Goal: Complete application form

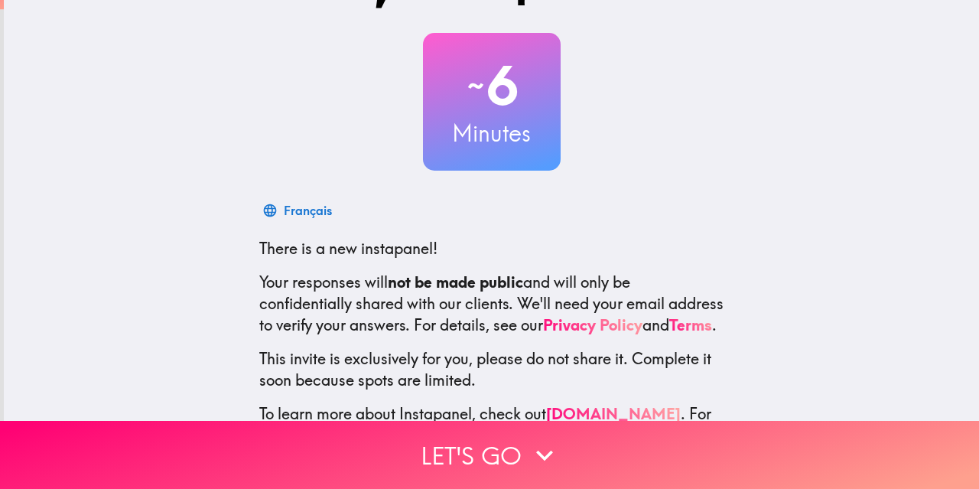
scroll to position [148, 0]
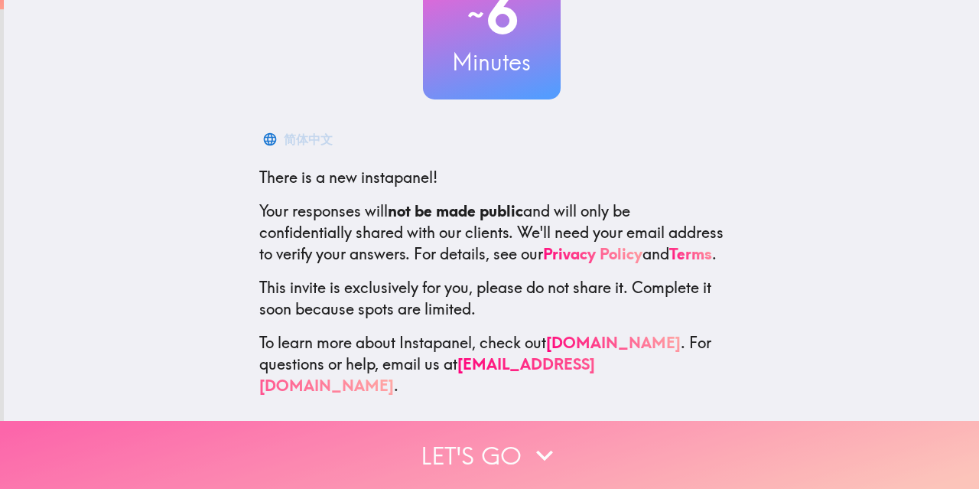
click at [536, 440] on icon "button" at bounding box center [545, 455] width 34 height 34
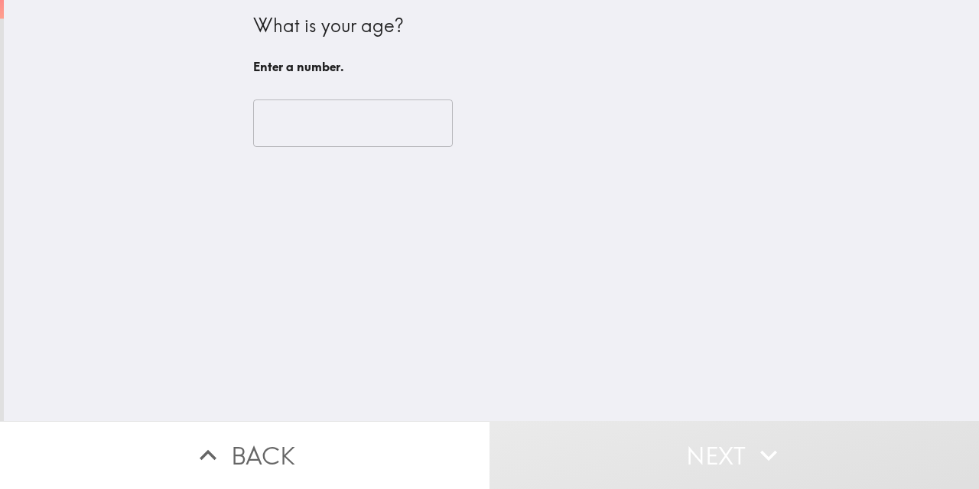
click at [373, 121] on input "number" at bounding box center [353, 122] width 200 height 47
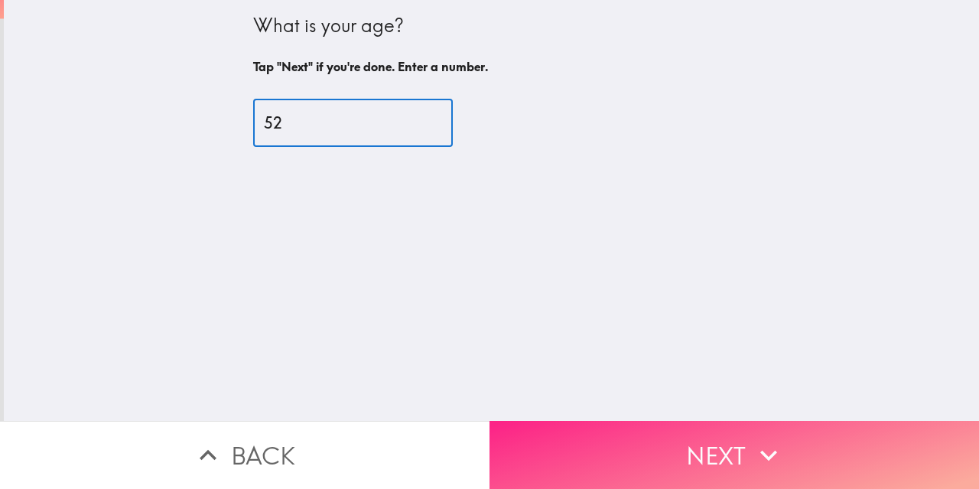
type input "52"
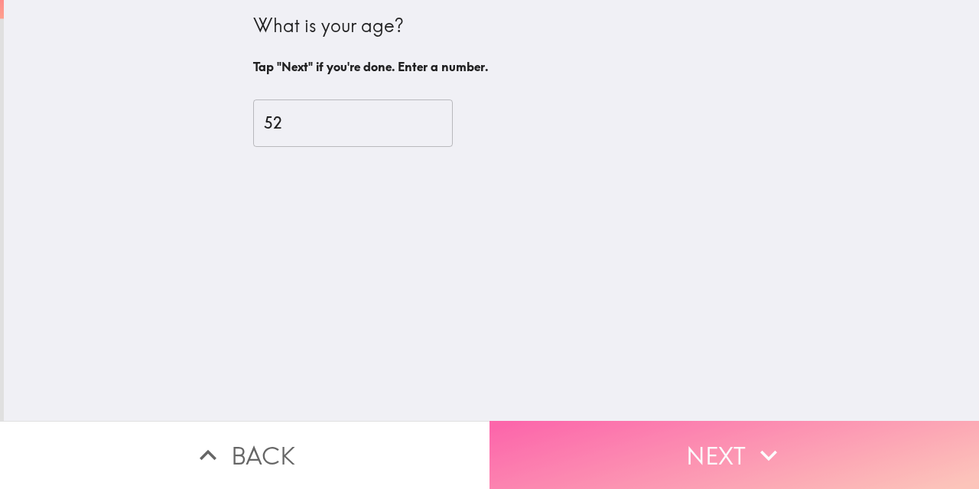
click at [741, 441] on button "Next" at bounding box center [735, 455] width 490 height 68
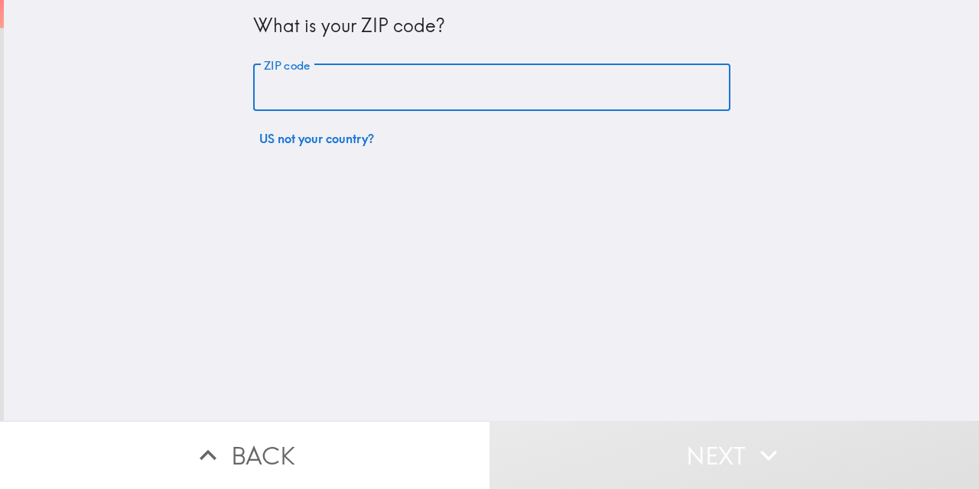
click at [422, 85] on input "ZIP code" at bounding box center [491, 87] width 477 height 47
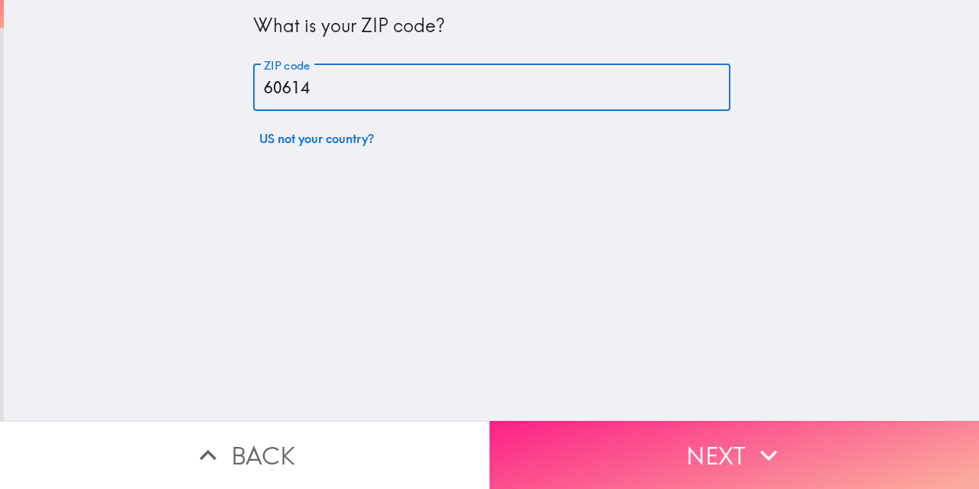
type input "60614"
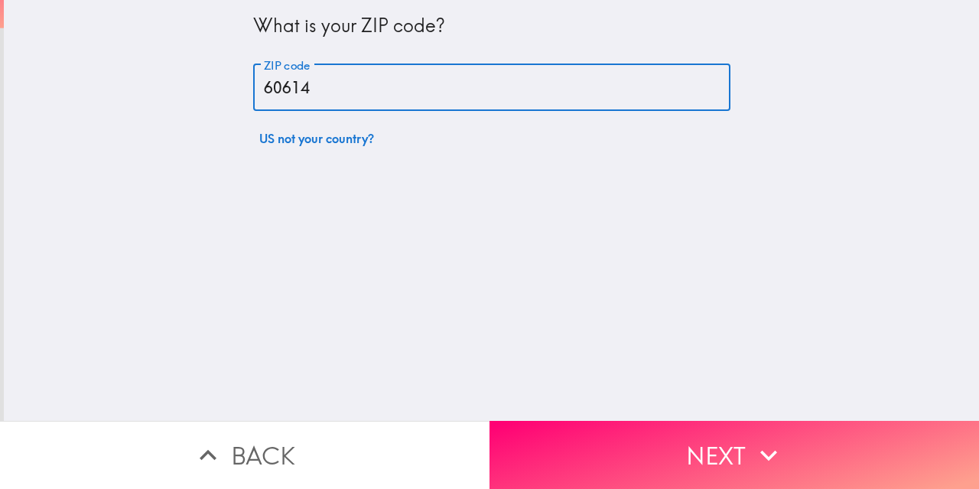
click at [745, 441] on button "Next" at bounding box center [735, 455] width 490 height 68
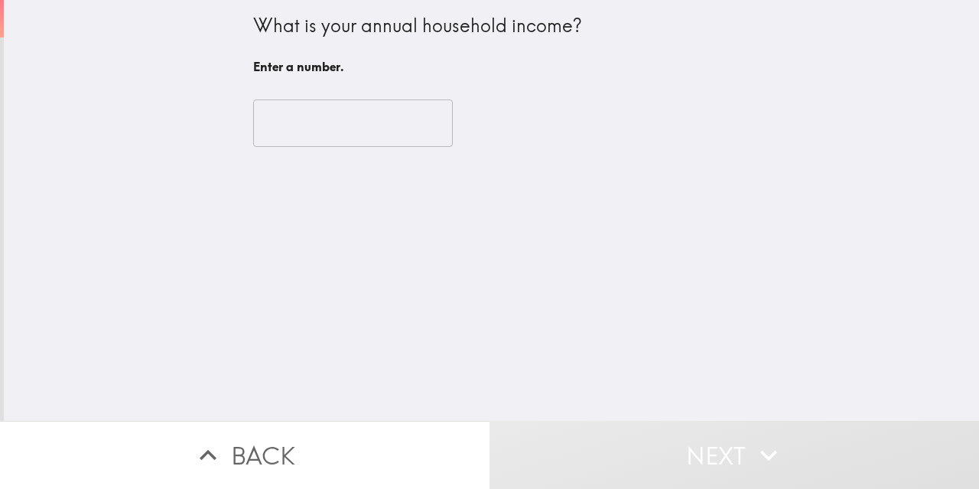
click at [391, 122] on input "number" at bounding box center [353, 122] width 200 height 47
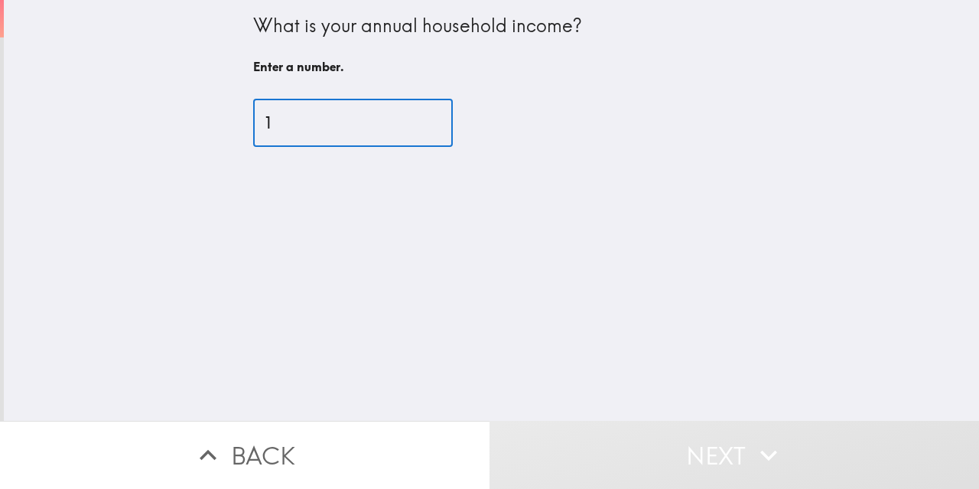
click at [409, 118] on input "1" at bounding box center [353, 122] width 200 height 47
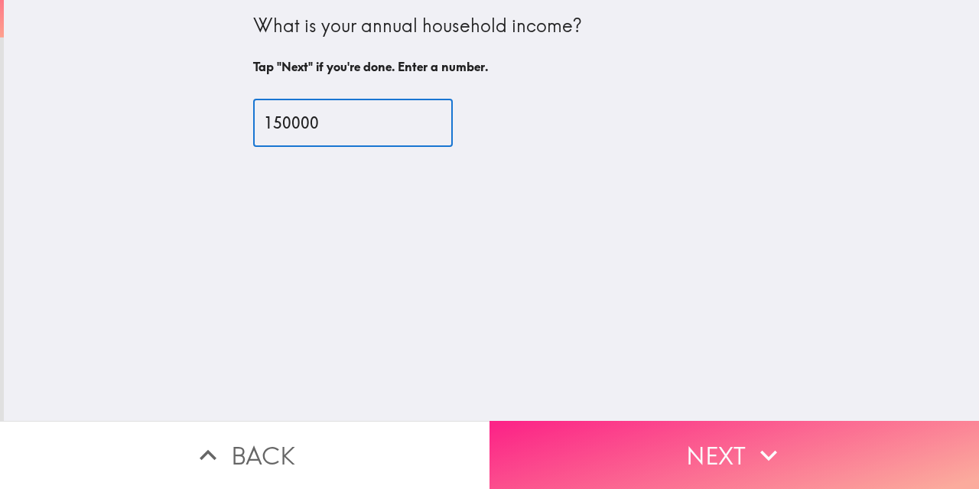
type input "150000"
click at [800, 445] on button "Next" at bounding box center [735, 455] width 490 height 68
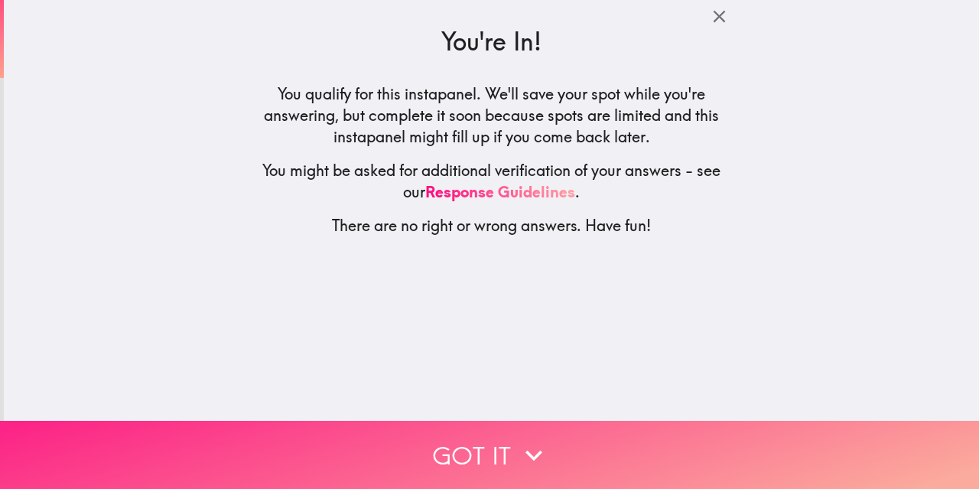
click at [532, 440] on icon "button" at bounding box center [534, 455] width 34 height 34
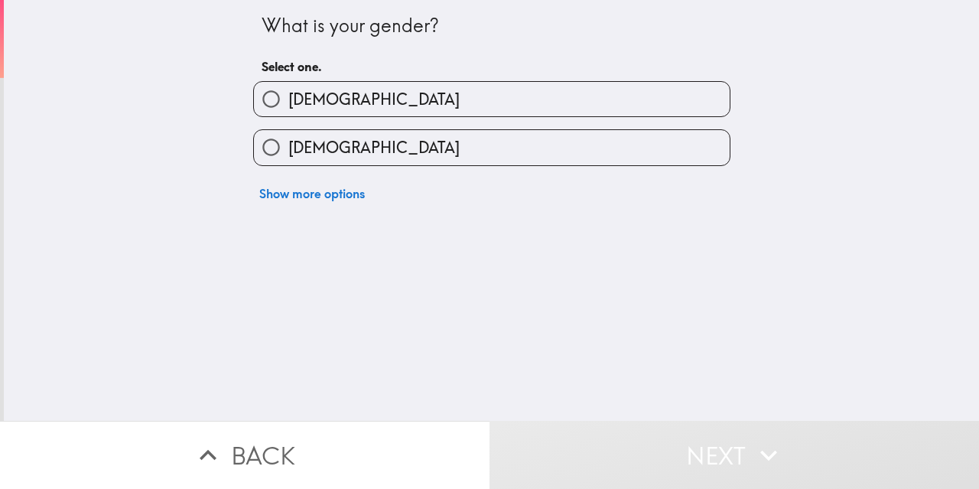
click at [373, 150] on label "[DEMOGRAPHIC_DATA]" at bounding box center [492, 147] width 476 height 34
click at [288, 150] on input "[DEMOGRAPHIC_DATA]" at bounding box center [271, 147] width 34 height 34
radio input "true"
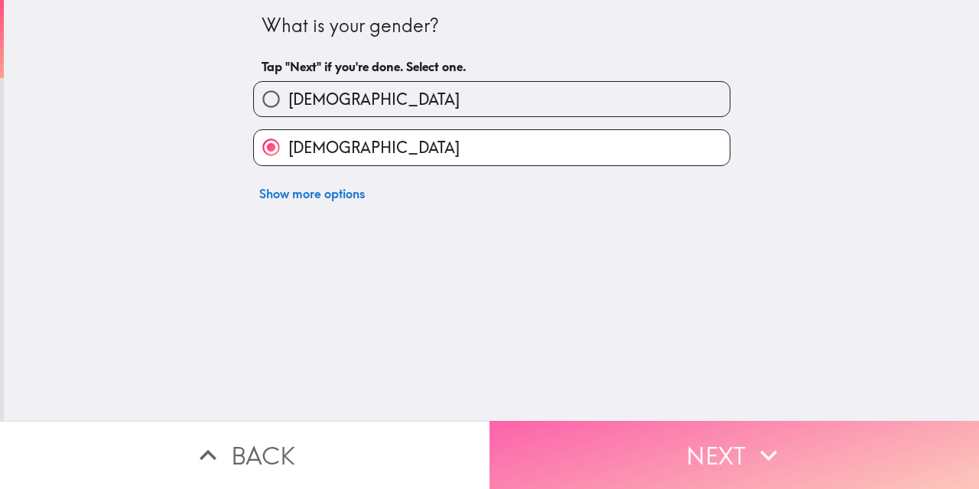
click at [752, 438] on icon "button" at bounding box center [769, 455] width 34 height 34
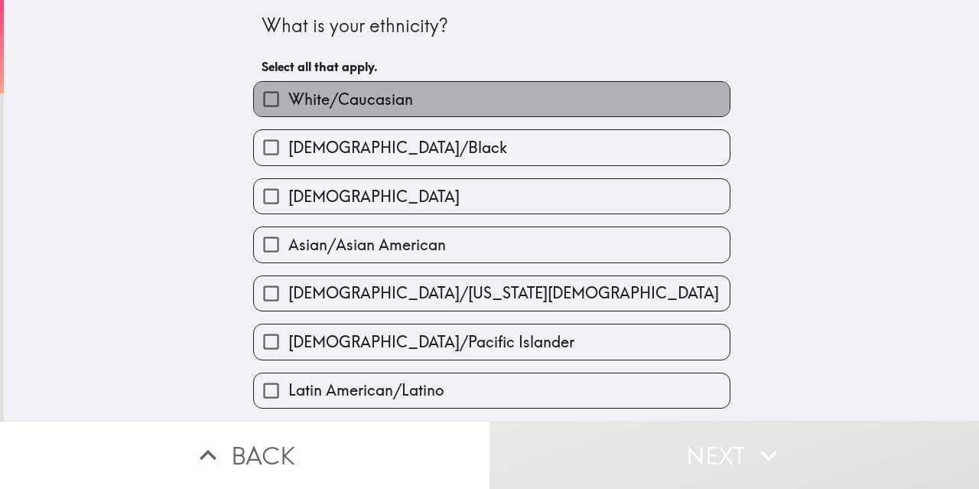
click at [387, 98] on span "White/Caucasian" at bounding box center [350, 99] width 125 height 21
click at [288, 98] on input "White/Caucasian" at bounding box center [271, 99] width 34 height 34
checkbox input "true"
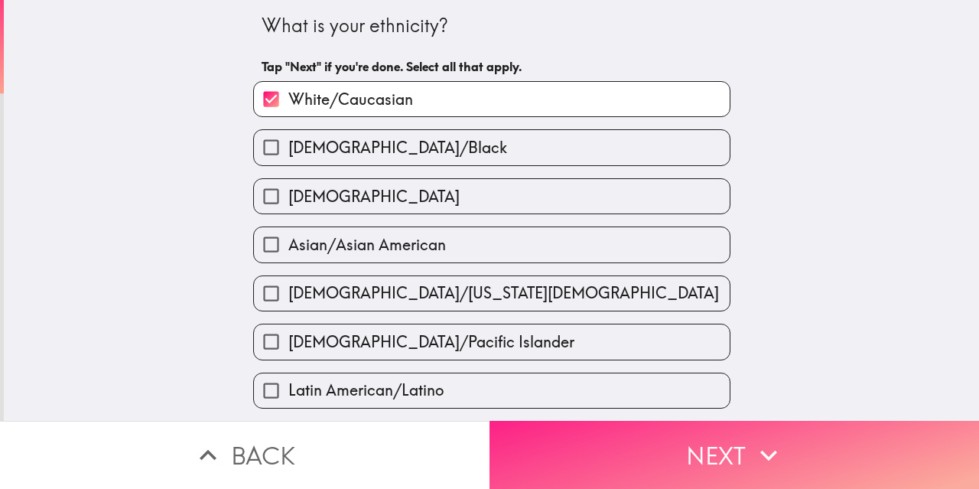
click at [745, 445] on button "Next" at bounding box center [735, 455] width 490 height 68
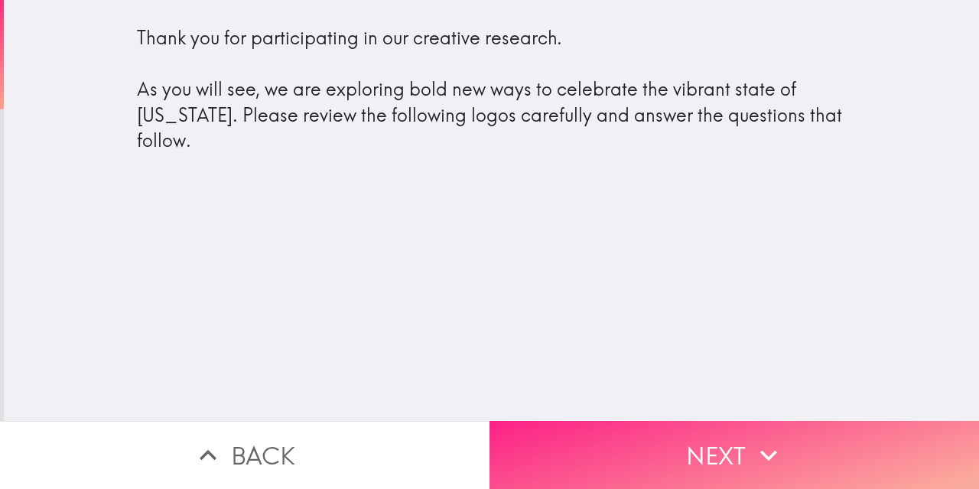
click at [774, 440] on icon "button" at bounding box center [769, 455] width 34 height 34
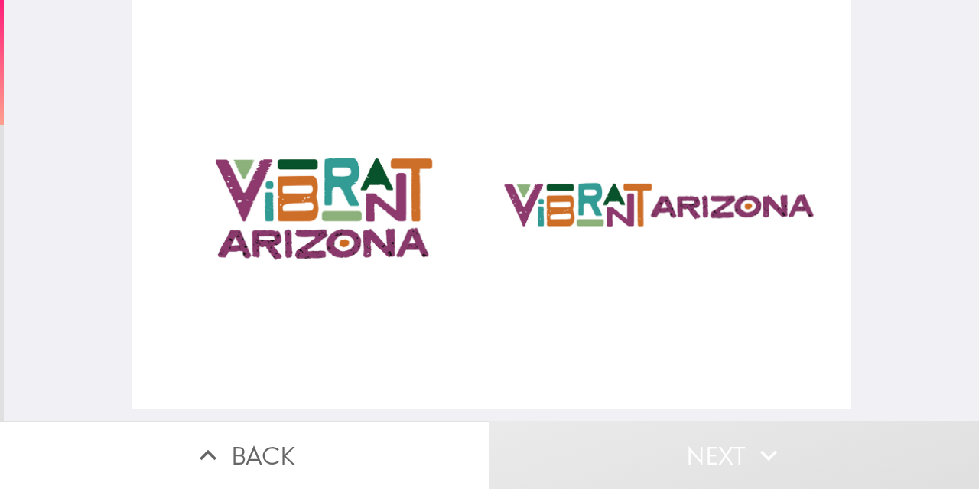
click at [602, 201] on div at bounding box center [492, 204] width 720 height 409
click at [695, 213] on div at bounding box center [492, 204] width 720 height 409
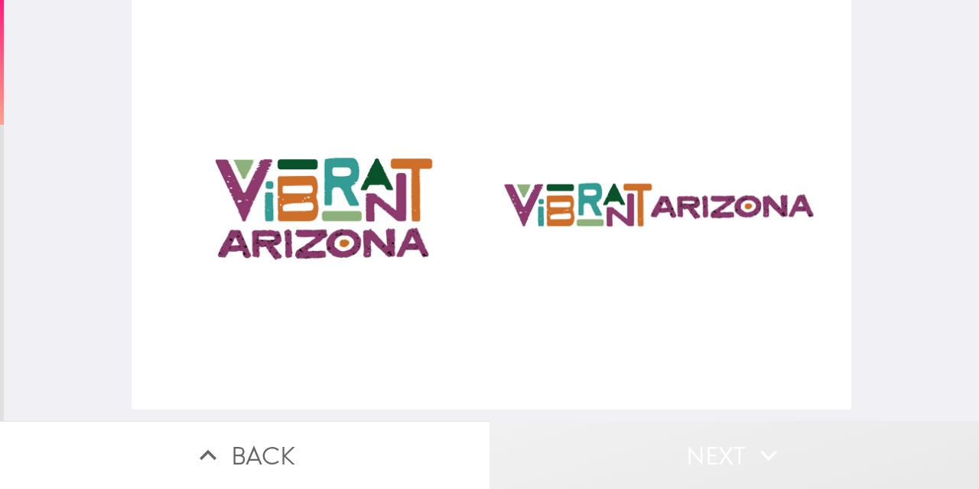
click at [766, 450] on icon "button" at bounding box center [768, 455] width 17 height 11
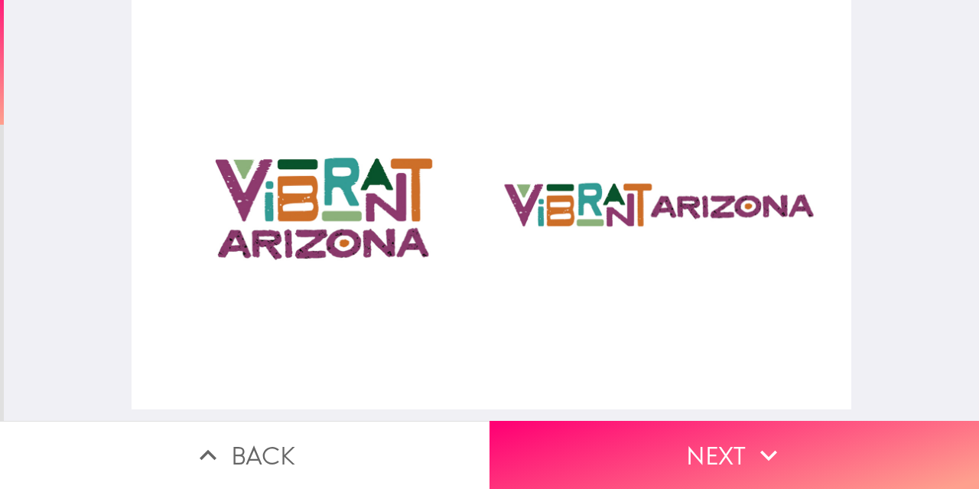
click at [585, 203] on div at bounding box center [492, 204] width 720 height 409
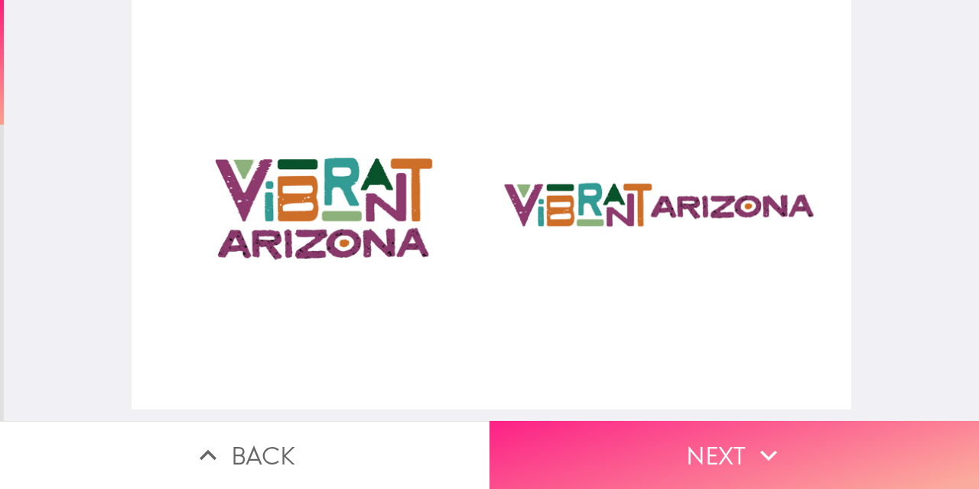
click at [760, 450] on icon "button" at bounding box center [768, 455] width 17 height 11
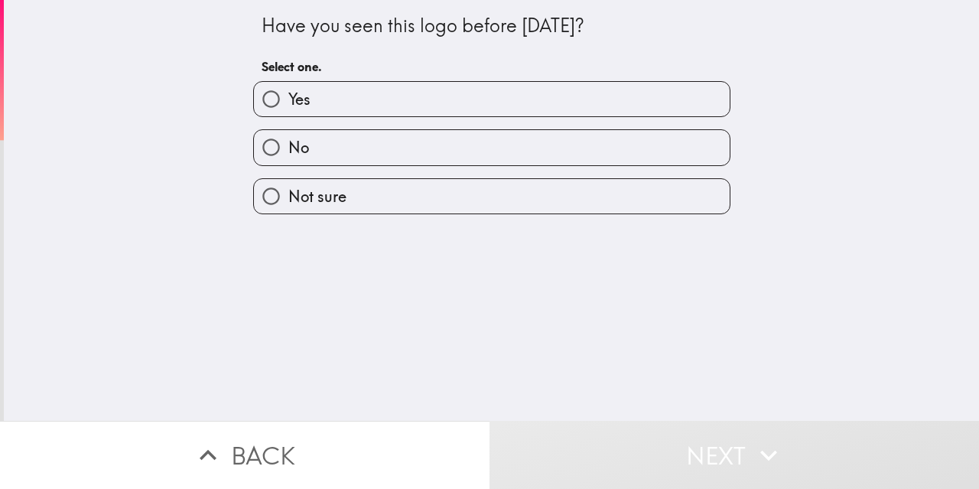
drag, startPoint x: 565, startPoint y: 28, endPoint x: 413, endPoint y: 22, distance: 152.4
click at [413, 22] on div "Have you seen this logo before [DATE]?" at bounding box center [492, 26] width 461 height 26
click at [350, 97] on label "Yes" at bounding box center [492, 99] width 476 height 34
click at [288, 97] on input "Yes" at bounding box center [271, 99] width 34 height 34
radio input "true"
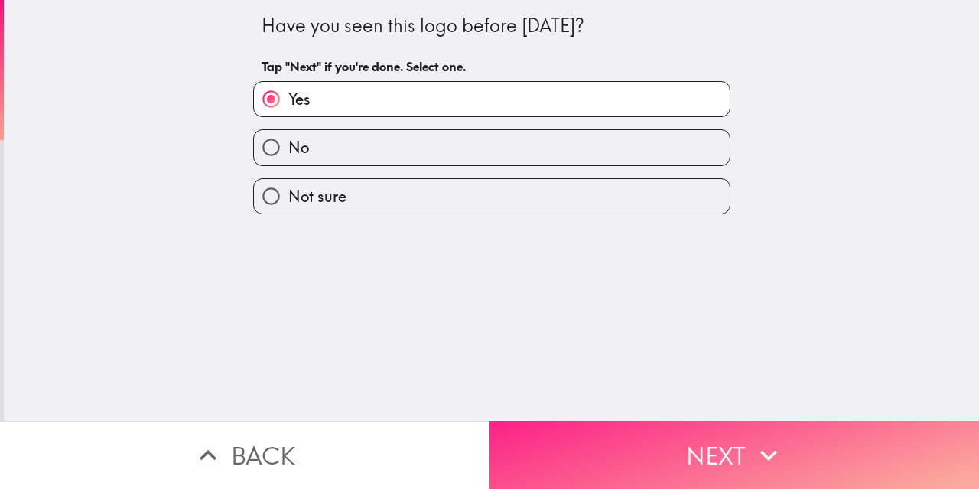
click at [744, 442] on button "Next" at bounding box center [735, 455] width 490 height 68
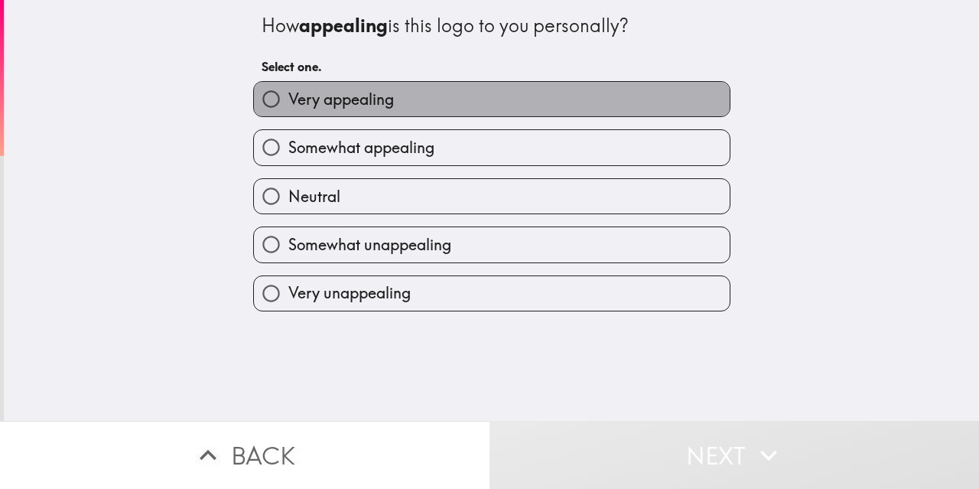
click at [418, 106] on label "Very appealing" at bounding box center [492, 99] width 476 height 34
click at [288, 106] on input "Very appealing" at bounding box center [271, 99] width 34 height 34
radio input "true"
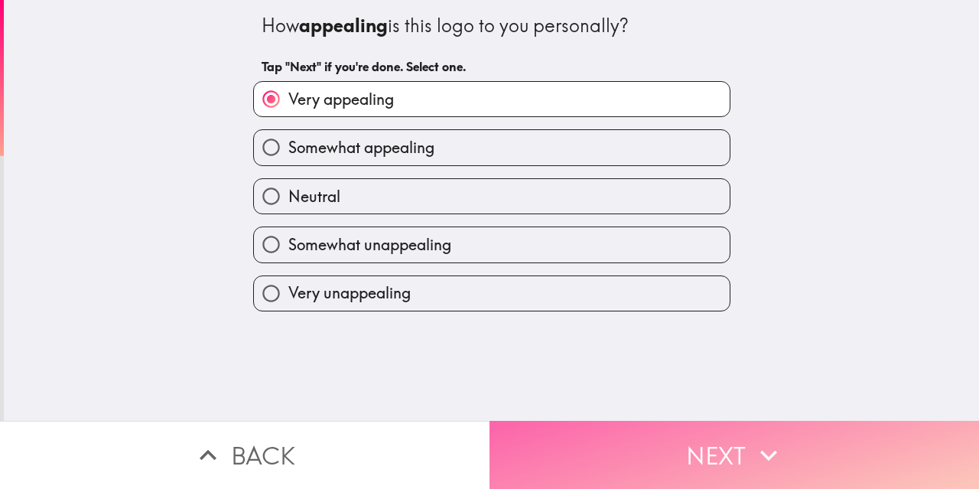
click at [722, 446] on button "Next" at bounding box center [735, 455] width 490 height 68
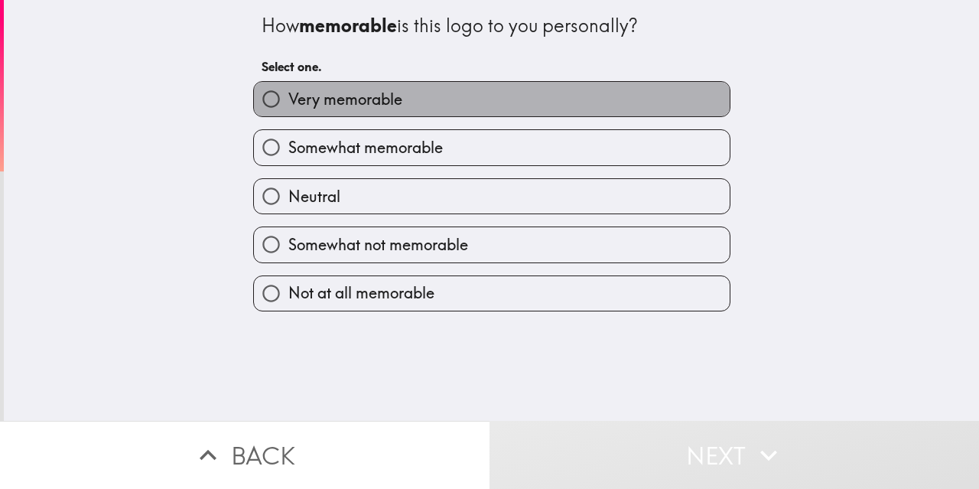
click at [389, 105] on span "Very memorable" at bounding box center [345, 99] width 114 height 21
click at [288, 105] on input "Very memorable" at bounding box center [271, 99] width 34 height 34
radio input "true"
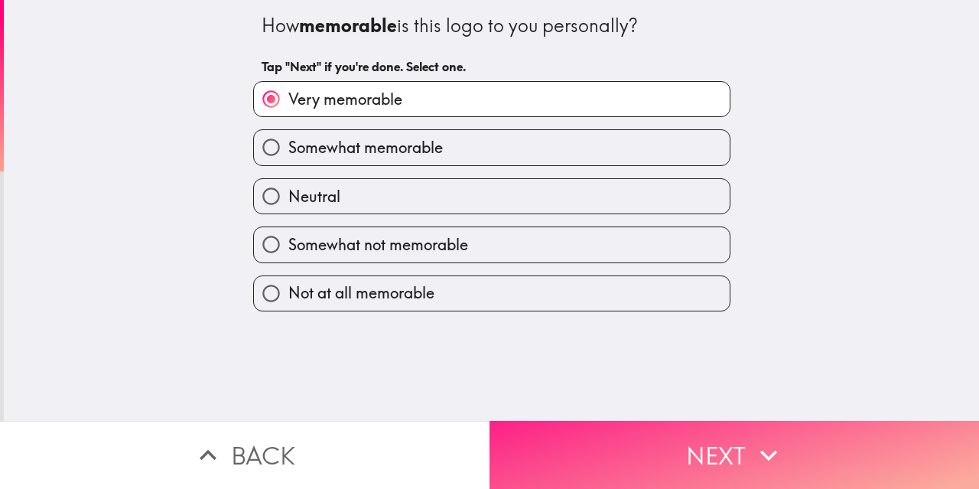
click at [686, 439] on button "Next" at bounding box center [735, 455] width 490 height 68
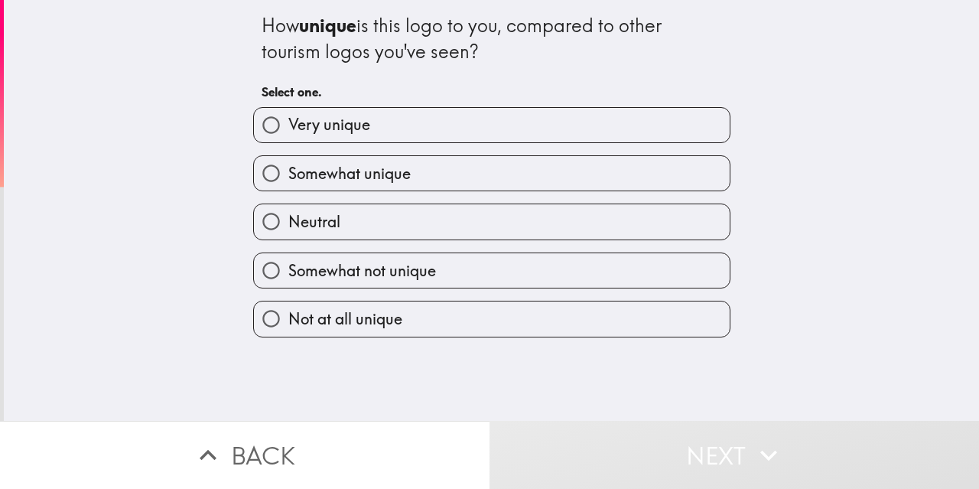
click at [405, 132] on label "Very unique" at bounding box center [492, 125] width 476 height 34
click at [288, 132] on input "Very unique" at bounding box center [271, 125] width 34 height 34
radio input "true"
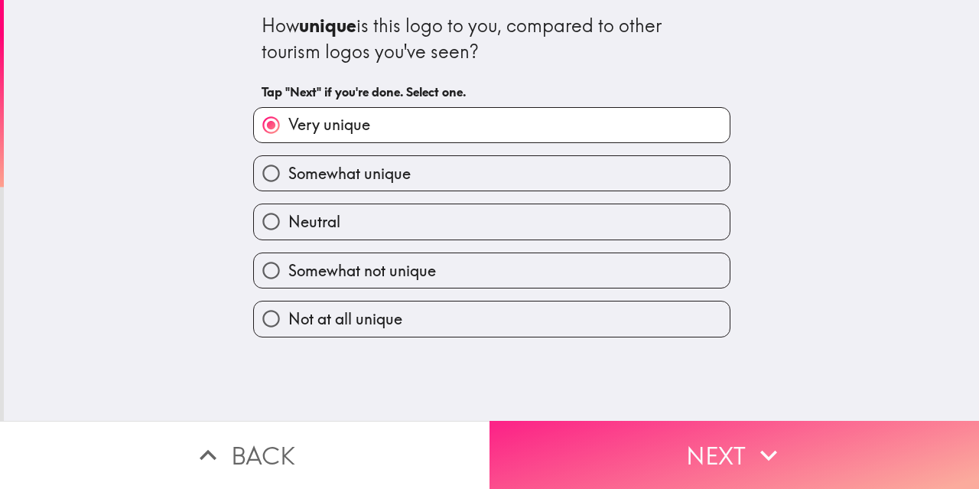
click at [720, 438] on button "Next" at bounding box center [735, 455] width 490 height 68
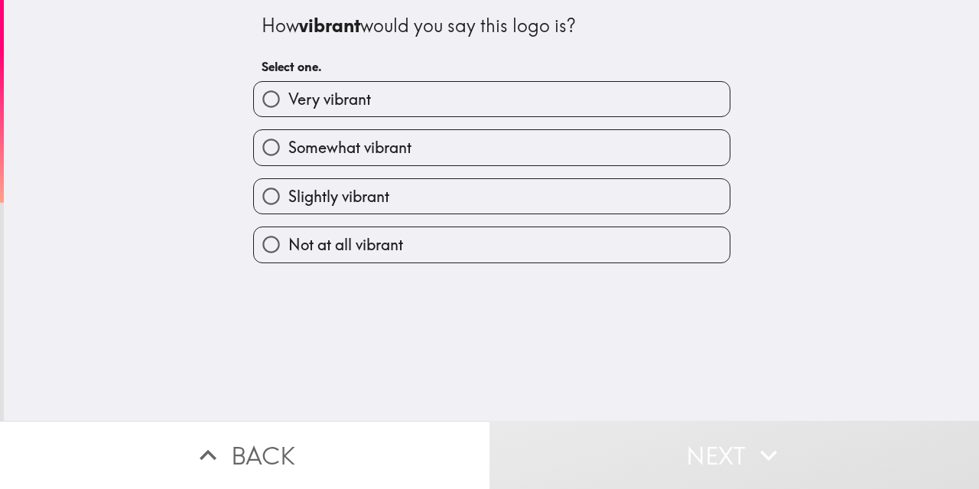
click at [399, 102] on label "Very vibrant" at bounding box center [492, 99] width 476 height 34
click at [288, 102] on input "Very vibrant" at bounding box center [271, 99] width 34 height 34
radio input "true"
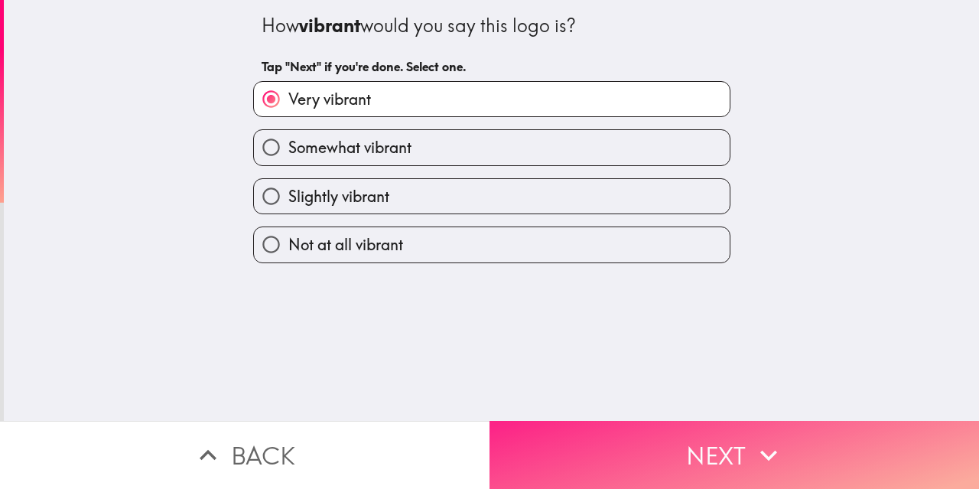
click at [728, 450] on button "Next" at bounding box center [735, 455] width 490 height 68
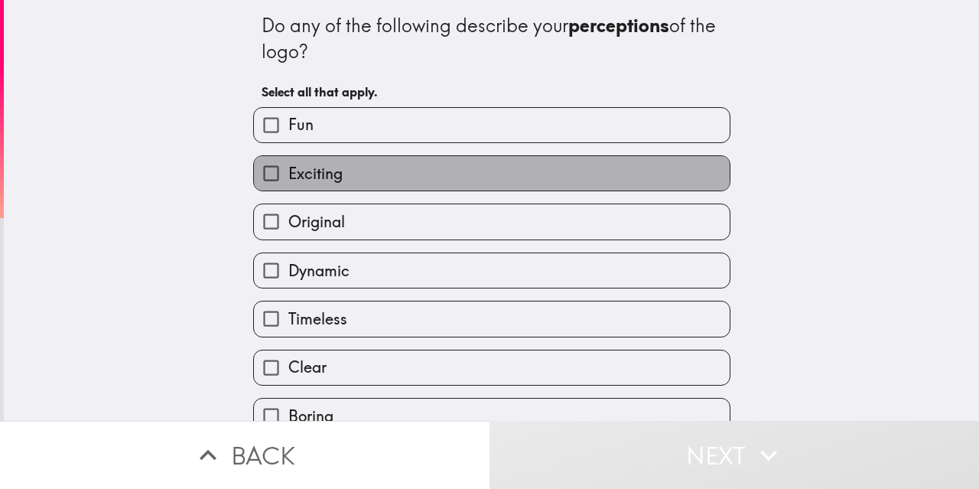
click at [366, 171] on label "Exciting" at bounding box center [492, 173] width 476 height 34
click at [288, 171] on input "Exciting" at bounding box center [271, 173] width 34 height 34
checkbox input "true"
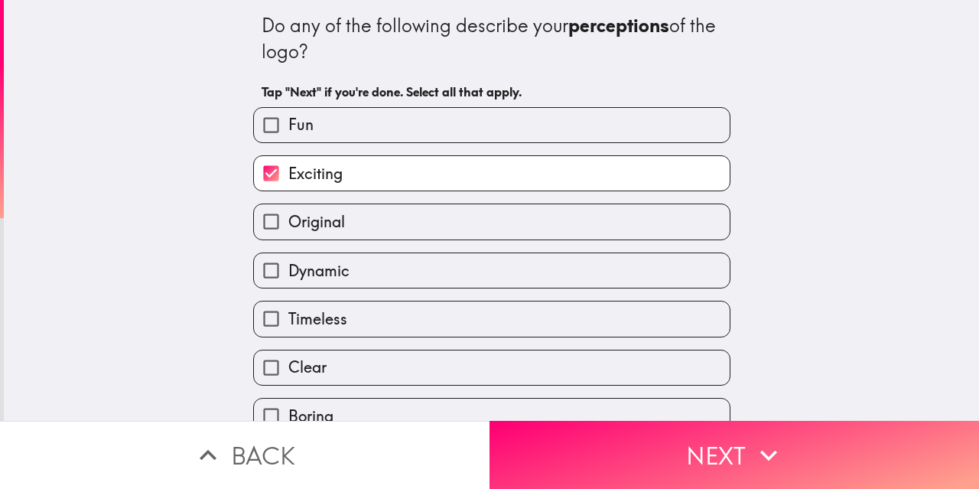
click at [366, 352] on label "Clear" at bounding box center [492, 367] width 476 height 34
click at [288, 352] on input "Clear" at bounding box center [271, 367] width 34 height 34
checkbox input "true"
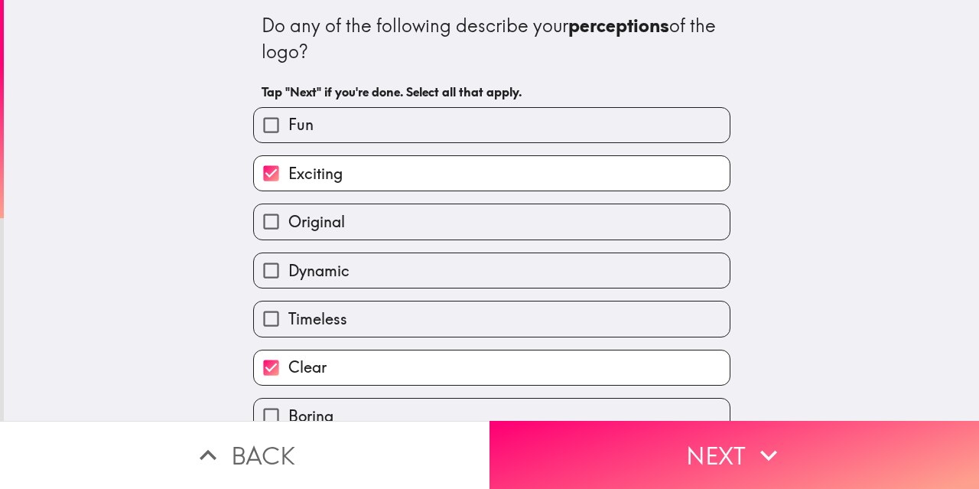
click at [324, 122] on label "Fun" at bounding box center [492, 125] width 476 height 34
click at [288, 122] on input "Fun" at bounding box center [271, 125] width 34 height 34
checkbox input "true"
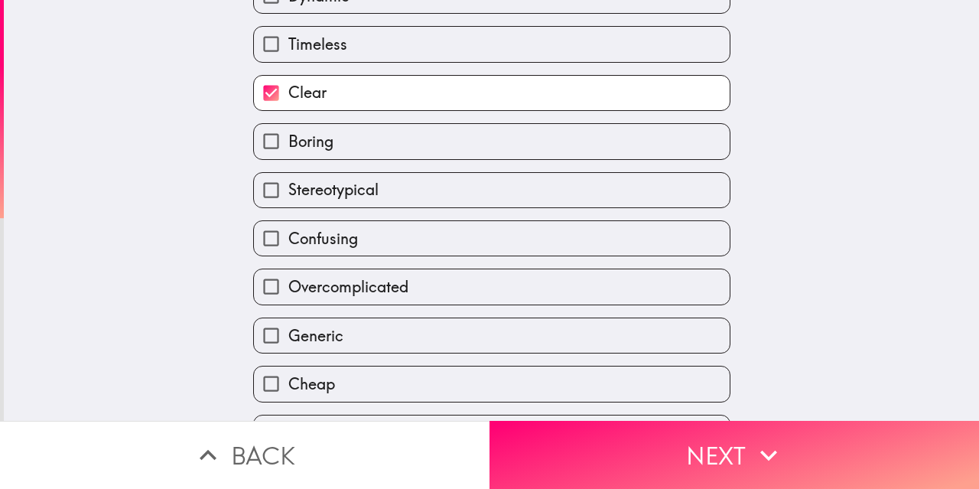
scroll to position [306, 0]
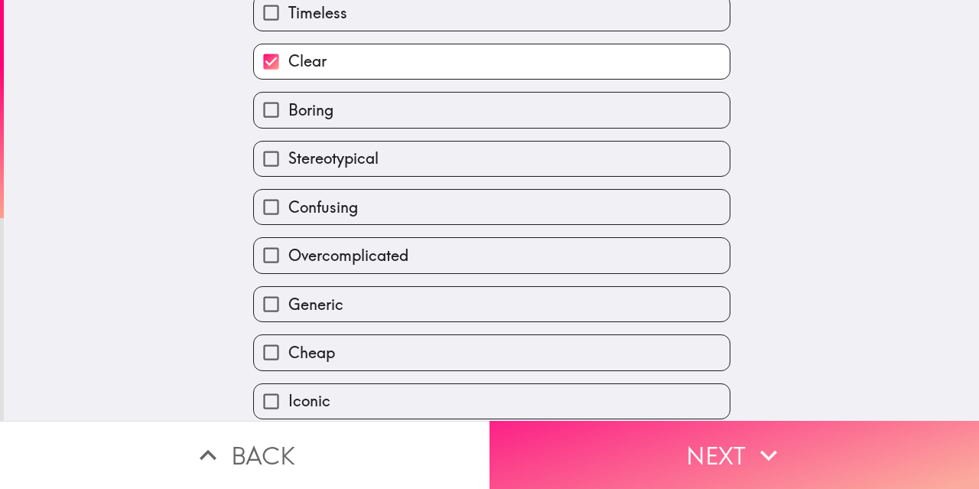
click at [752, 438] on icon "button" at bounding box center [769, 455] width 34 height 34
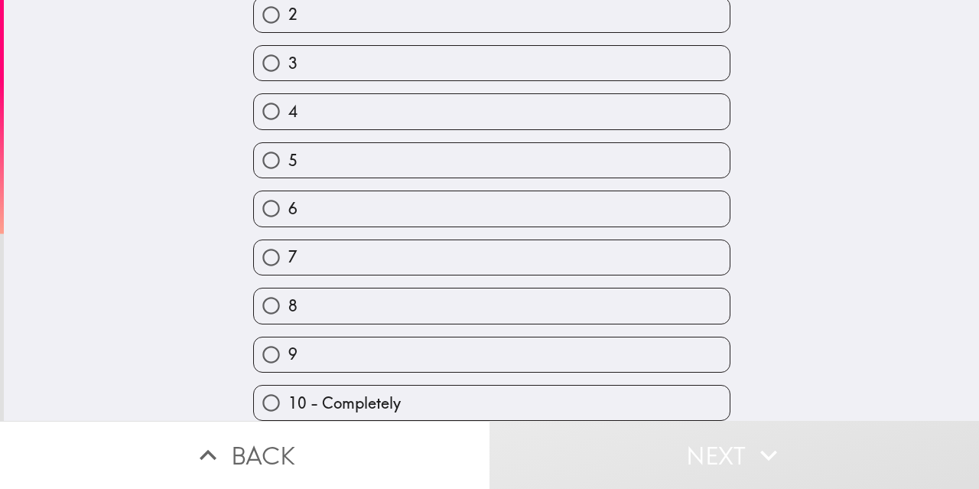
scroll to position [196, 0]
click at [366, 343] on label "9" at bounding box center [492, 354] width 476 height 34
click at [288, 343] on input "9" at bounding box center [271, 354] width 34 height 34
radio input "true"
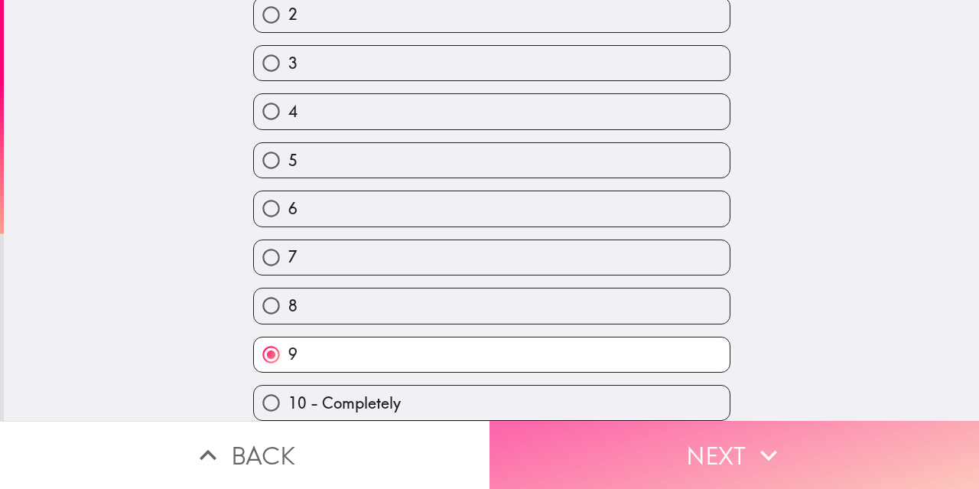
click at [682, 446] on button "Next" at bounding box center [735, 455] width 490 height 68
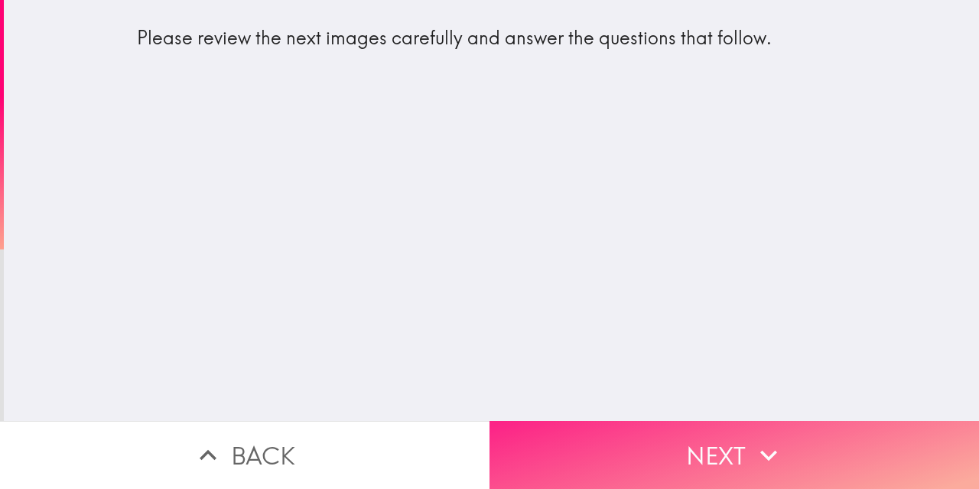
click at [752, 441] on icon "button" at bounding box center [769, 455] width 34 height 34
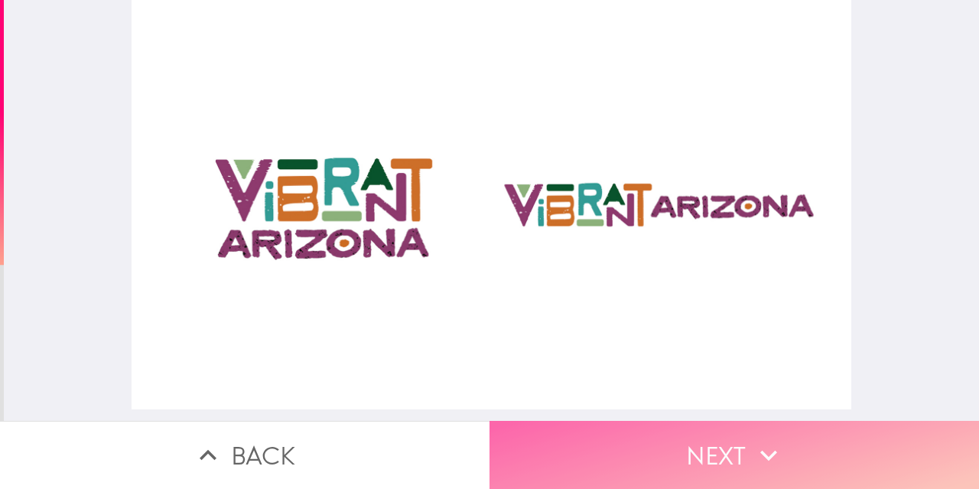
click at [765, 454] on icon "button" at bounding box center [769, 455] width 34 height 34
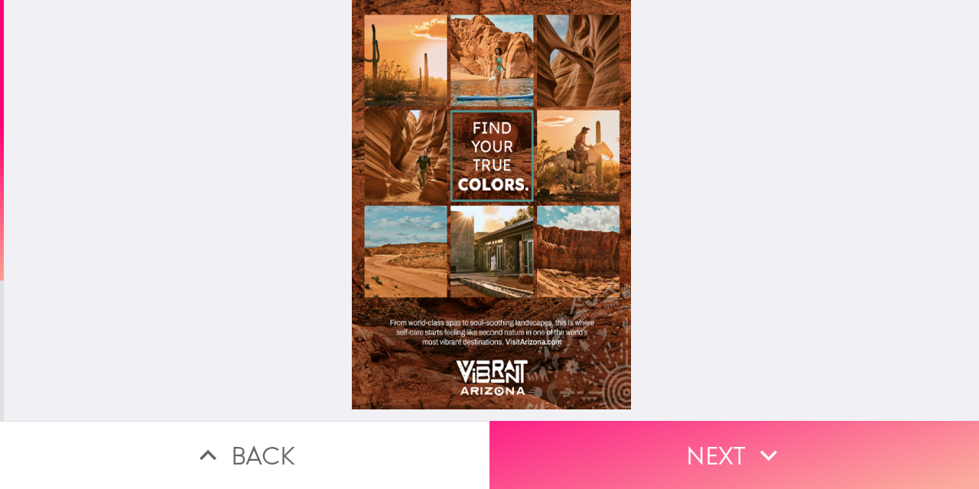
click at [740, 432] on button "Next" at bounding box center [735, 455] width 490 height 68
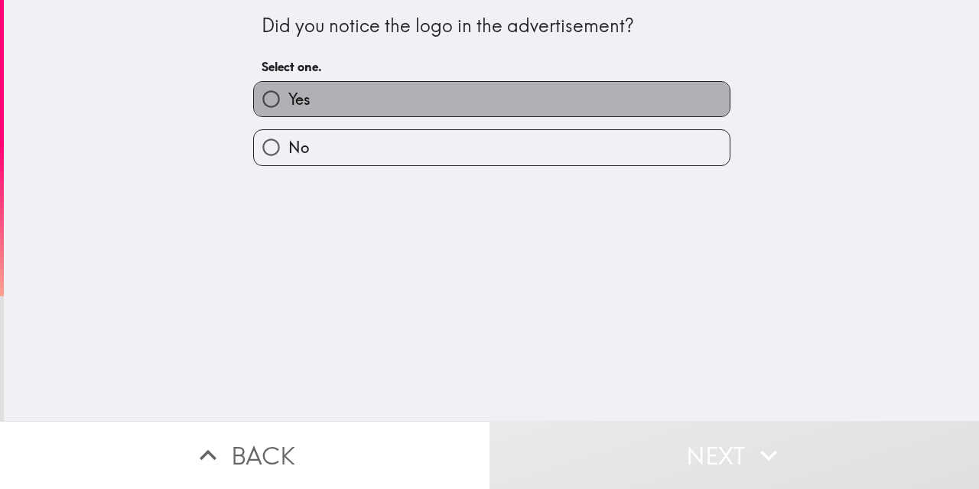
click at [336, 99] on label "Yes" at bounding box center [492, 99] width 476 height 34
click at [288, 99] on input "Yes" at bounding box center [271, 99] width 34 height 34
radio input "true"
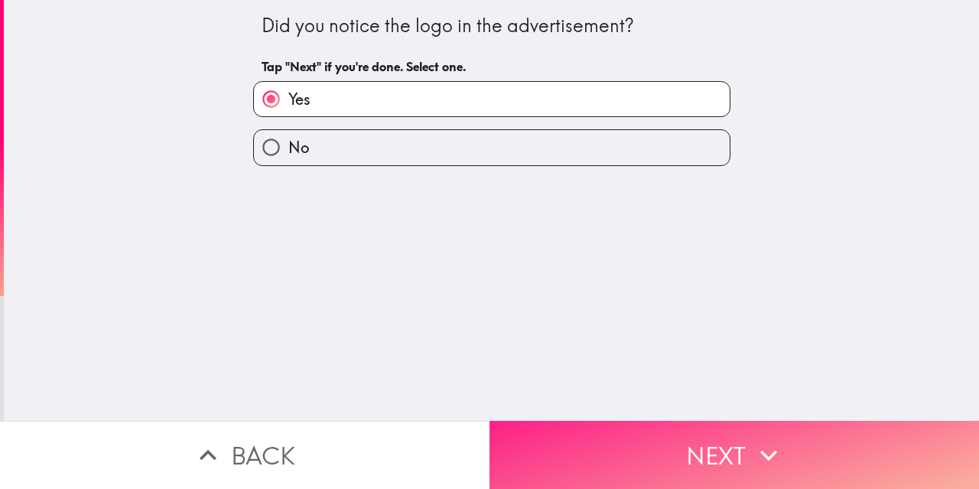
click at [702, 448] on button "Next" at bounding box center [735, 455] width 490 height 68
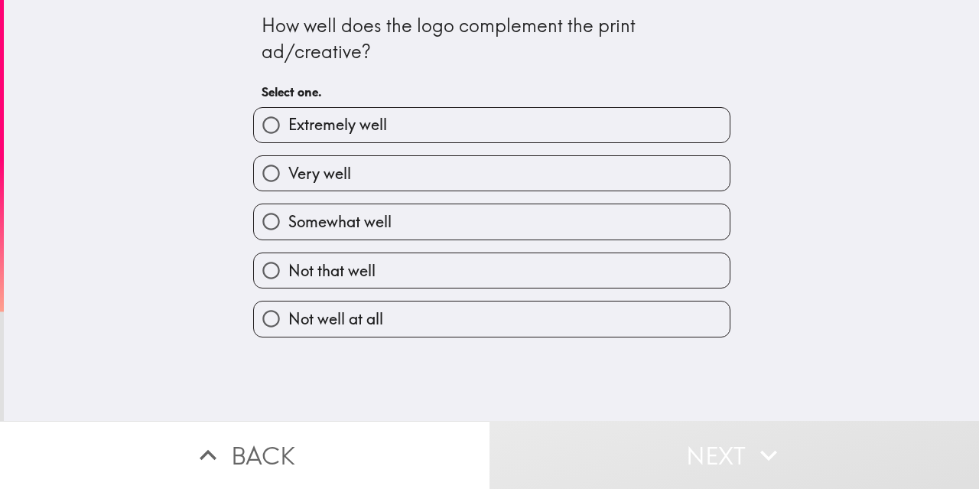
click at [443, 131] on label "Extremely well" at bounding box center [492, 125] width 476 height 34
click at [288, 131] on input "Extremely well" at bounding box center [271, 125] width 34 height 34
radio input "true"
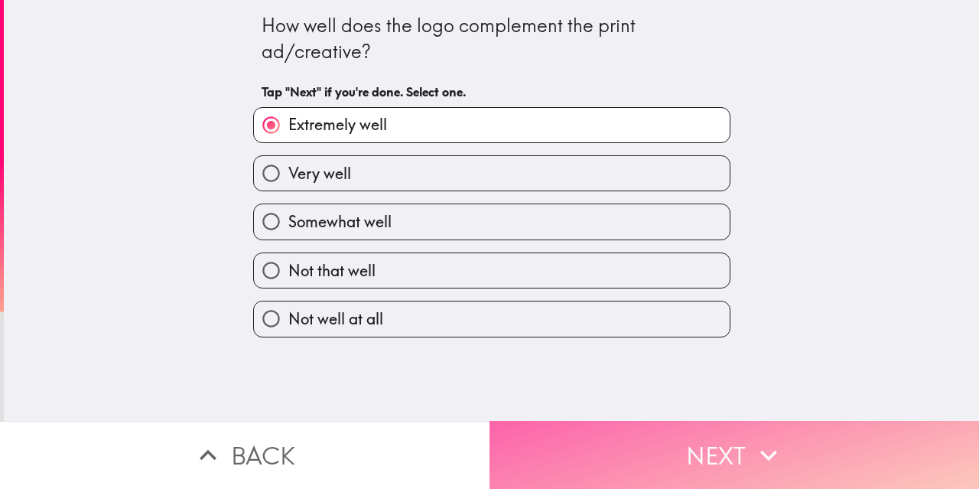
click at [686, 435] on button "Next" at bounding box center [735, 455] width 490 height 68
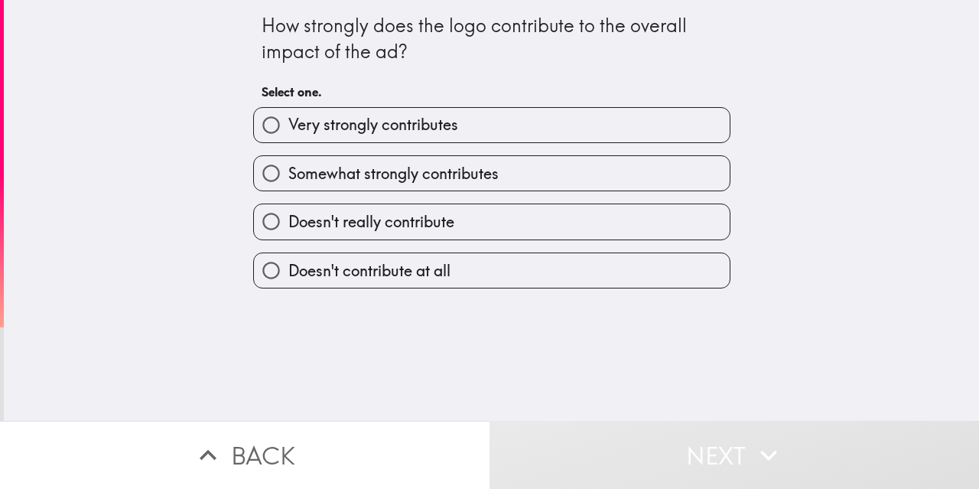
click at [449, 122] on label "Very strongly contributes" at bounding box center [492, 125] width 476 height 34
click at [288, 122] on input "Very strongly contributes" at bounding box center [271, 125] width 34 height 34
radio input "true"
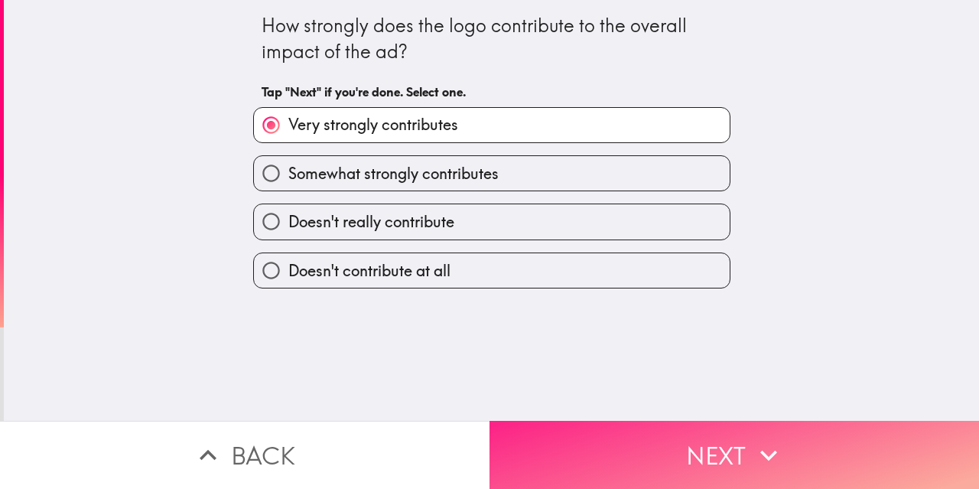
click at [670, 424] on button "Next" at bounding box center [735, 455] width 490 height 68
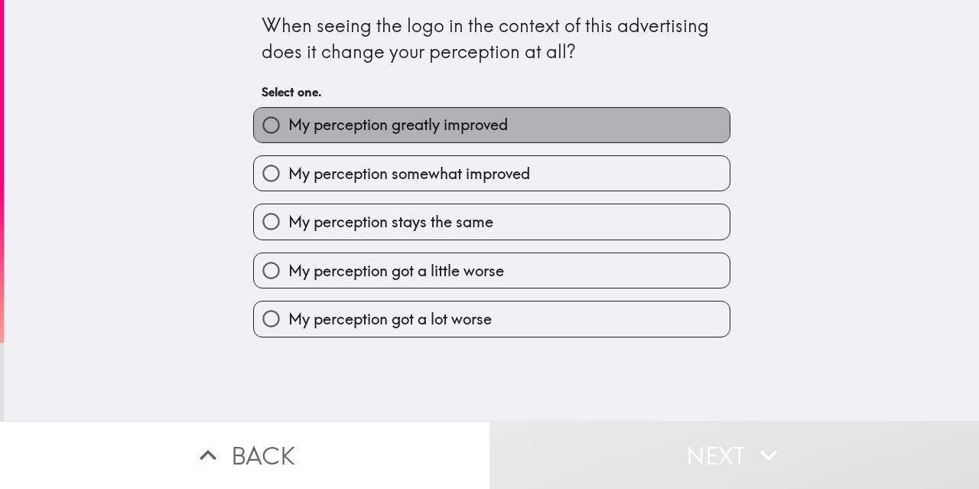
click at [432, 135] on span "My perception greatly improved" at bounding box center [398, 124] width 220 height 21
click at [288, 135] on input "My perception greatly improved" at bounding box center [271, 125] width 34 height 34
radio input "true"
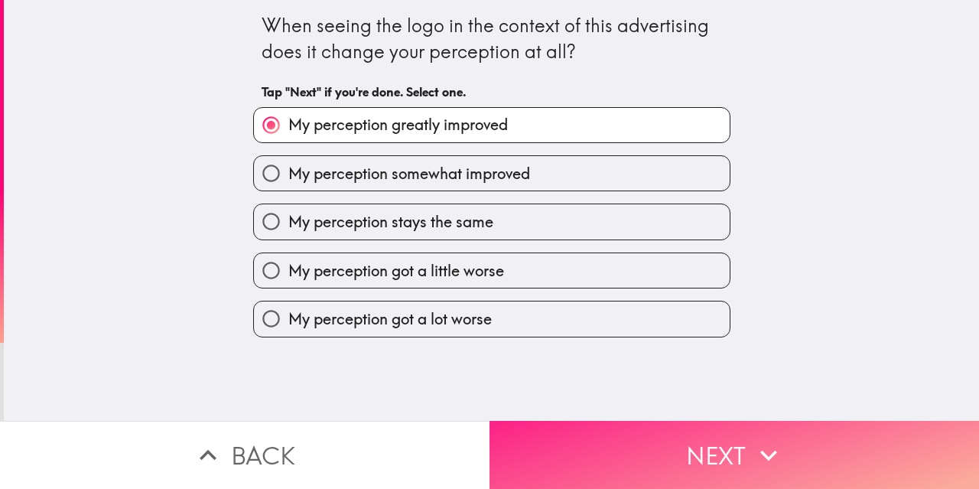
click at [699, 433] on button "Next" at bounding box center [735, 455] width 490 height 68
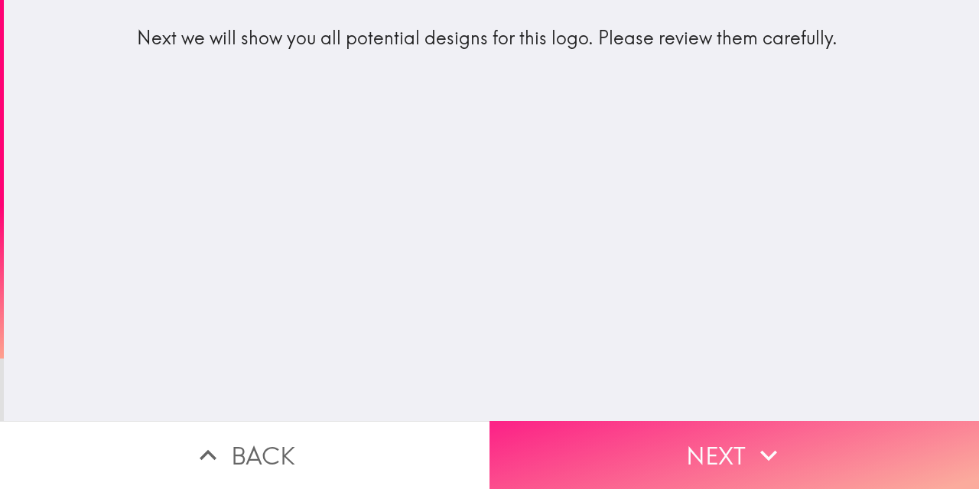
click at [752, 449] on icon "button" at bounding box center [769, 455] width 34 height 34
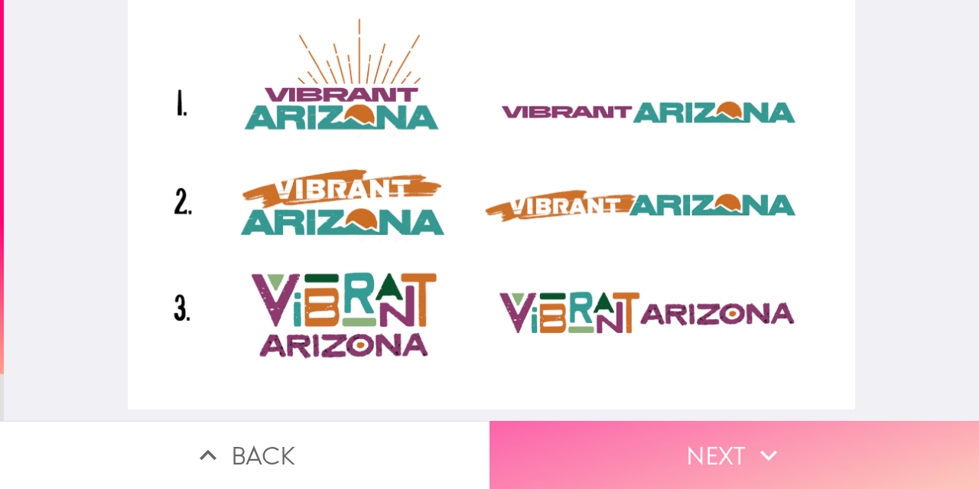
click at [764, 438] on icon "button" at bounding box center [769, 455] width 34 height 34
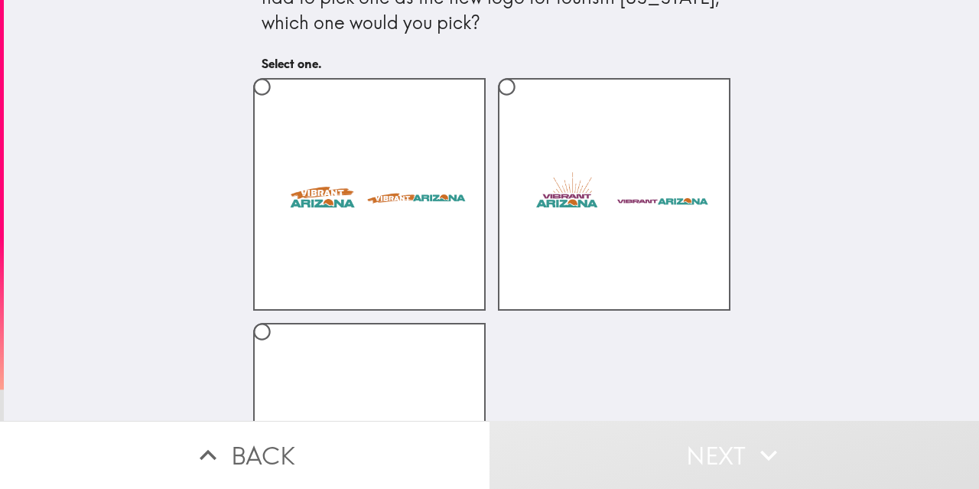
scroll to position [153, 0]
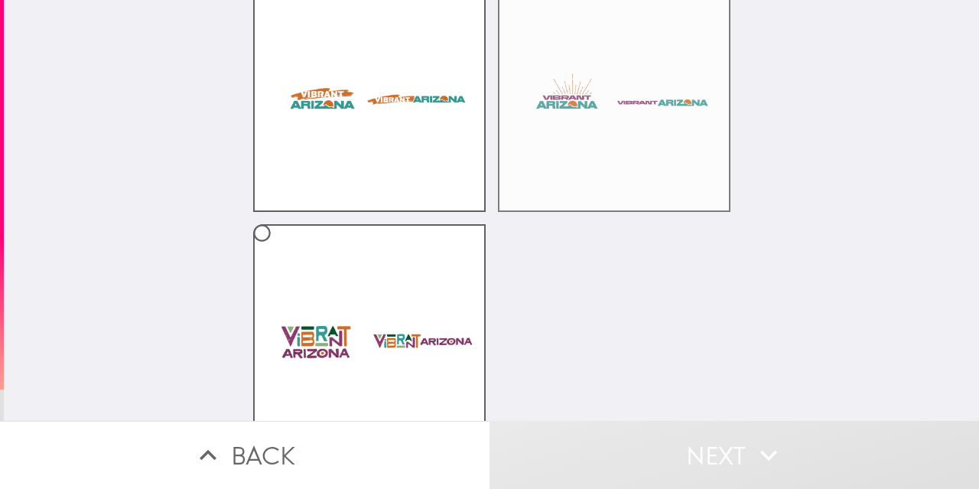
click at [652, 138] on label at bounding box center [614, 95] width 233 height 233
radio input "true"
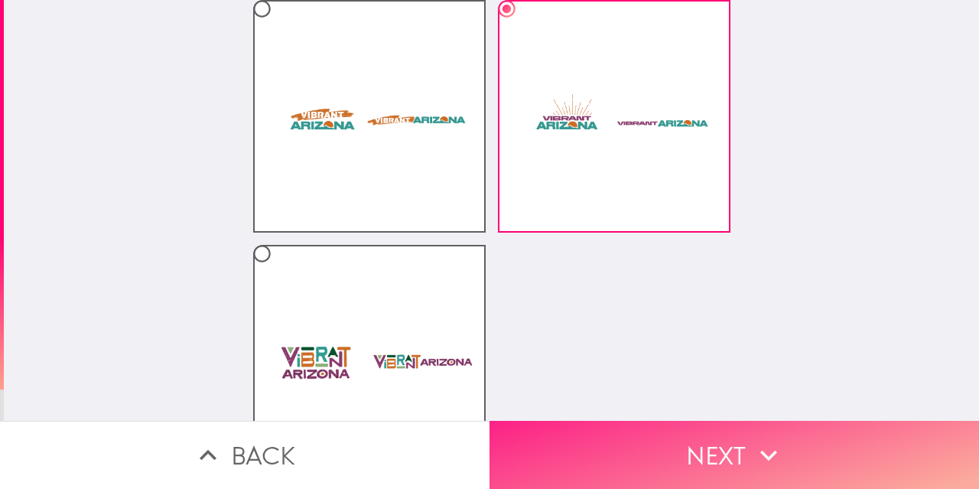
click at [763, 438] on icon "button" at bounding box center [769, 455] width 34 height 34
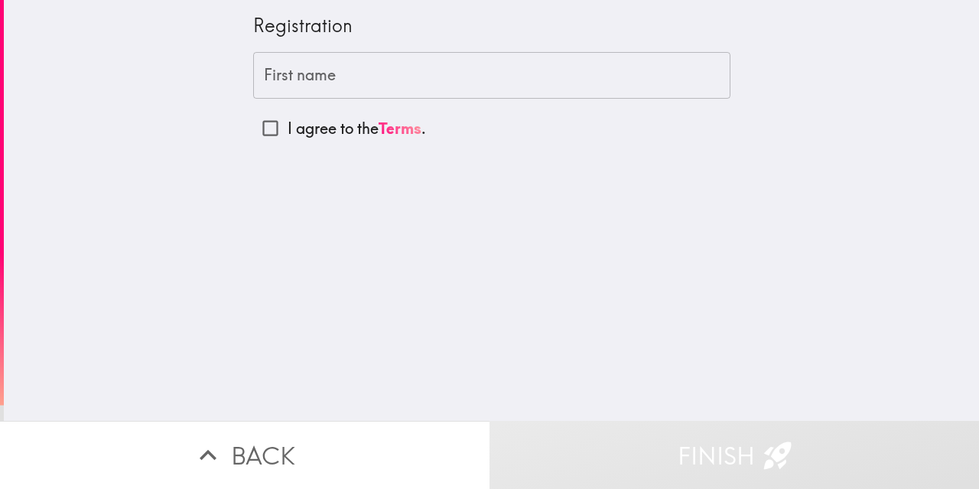
drag, startPoint x: 350, startPoint y: 27, endPoint x: 304, endPoint y: 22, distance: 46.1
click at [304, 22] on div "Registration" at bounding box center [491, 26] width 477 height 26
click at [370, 74] on input "First name" at bounding box center [491, 75] width 477 height 47
click at [293, 75] on input "First name" at bounding box center [491, 75] width 477 height 47
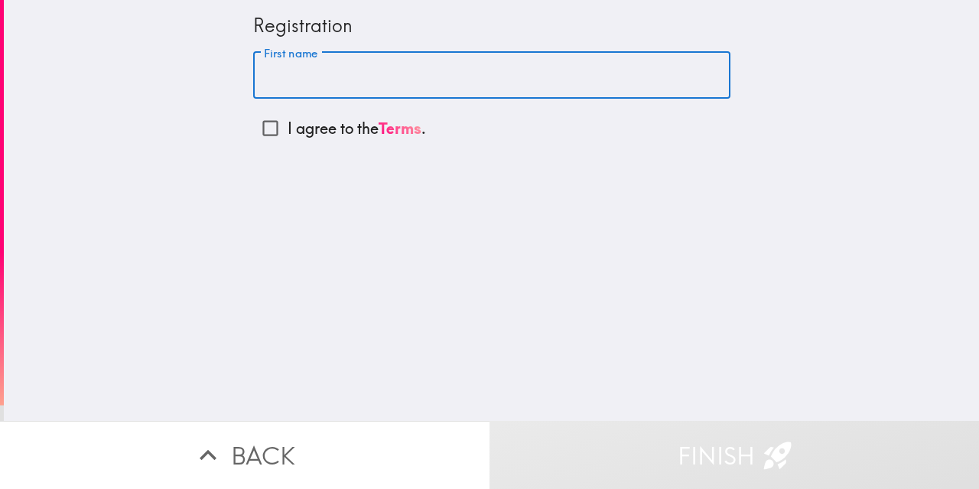
type input "j"
click at [277, 73] on input "JENIFAR" at bounding box center [491, 75] width 477 height 47
click at [313, 72] on input "[PERSON_NAME]" at bounding box center [491, 75] width 477 height 47
type input "[PERSON_NAME]"
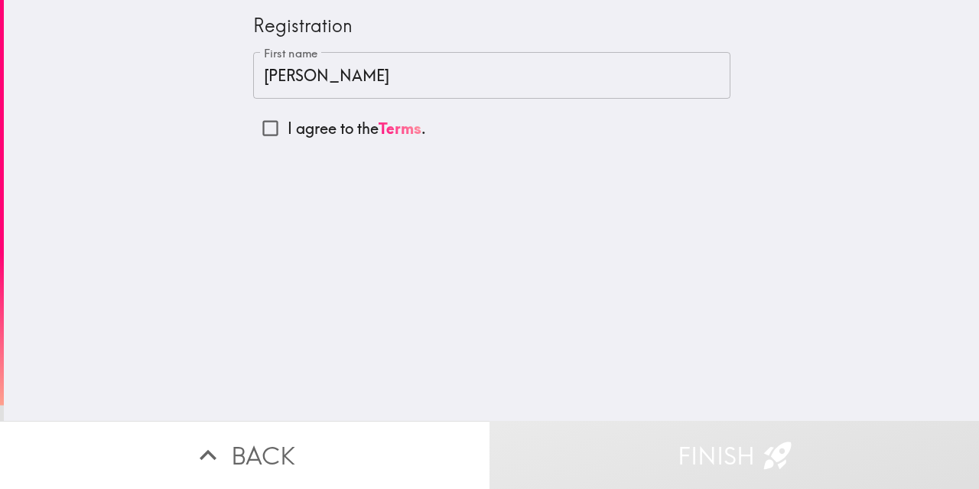
click at [454, 246] on div "Registration First name [PERSON_NAME] First name I agree to the Terms ." at bounding box center [491, 210] width 975 height 421
click at [262, 129] on input "I agree to the Terms ." at bounding box center [270, 128] width 34 height 34
checkbox input "true"
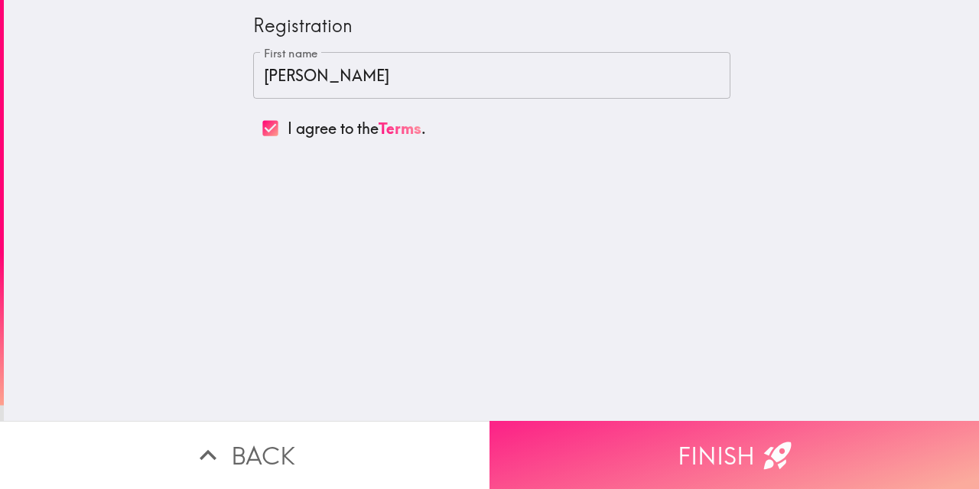
click at [764, 442] on icon "button" at bounding box center [778, 455] width 28 height 28
